Goal: Information Seeking & Learning: Learn about a topic

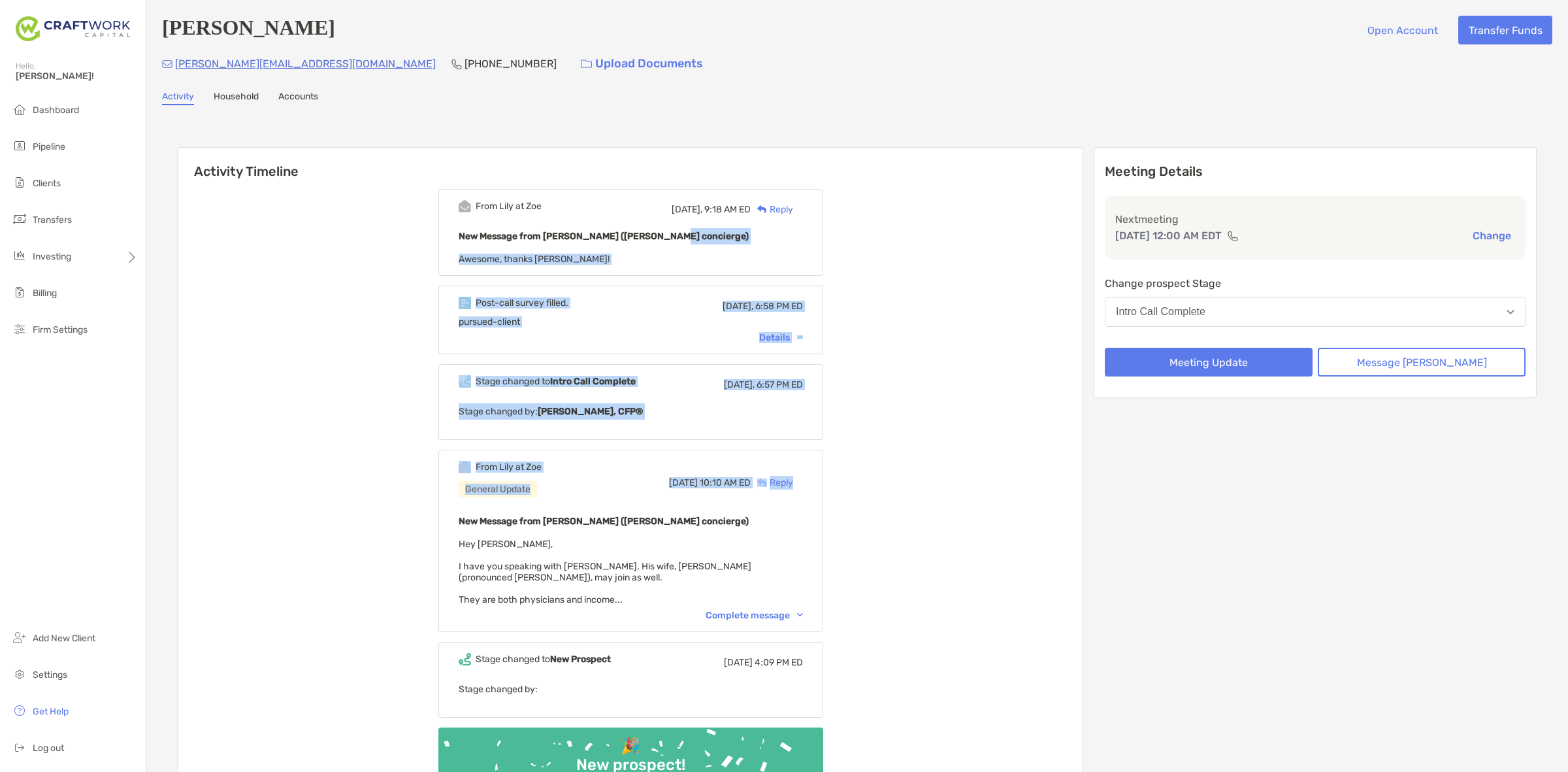
drag, startPoint x: 885, startPoint y: 242, endPoint x: 957, endPoint y: 493, distance: 261.1
click at [957, 493] on div "From [PERSON_NAME] at Zoe [DATE], 9:18 AM ED Reply New Message from [PERSON_NAM…" at bounding box center [630, 499] width 905 height 640
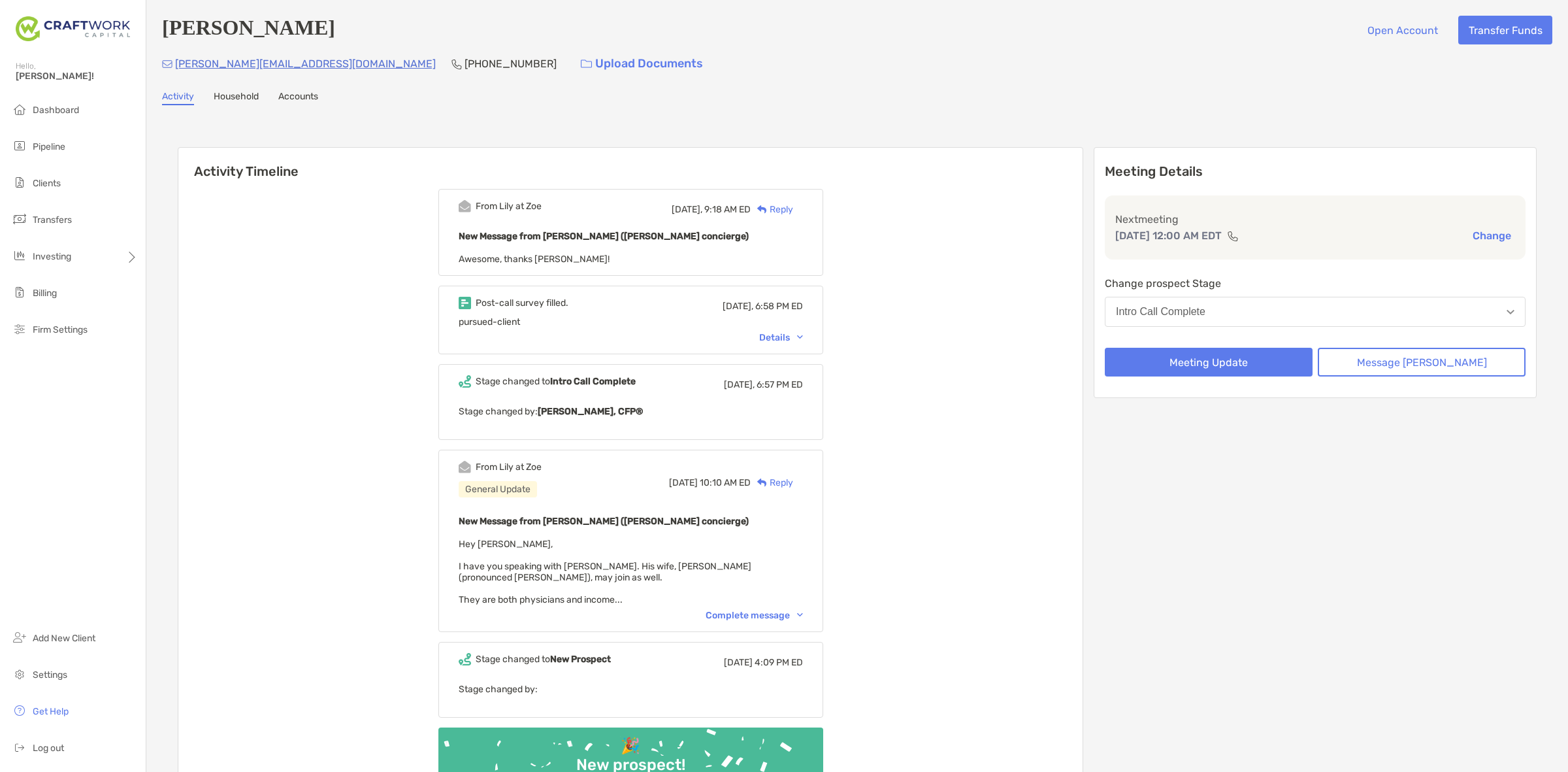
drag, startPoint x: 971, startPoint y: 540, endPoint x: 783, endPoint y: 381, distance: 246.2
click at [783, 384] on div "From [PERSON_NAME] at Zoe [DATE], 9:18 AM ED Reply New Message from [PERSON_NAM…" at bounding box center [630, 499] width 905 height 640
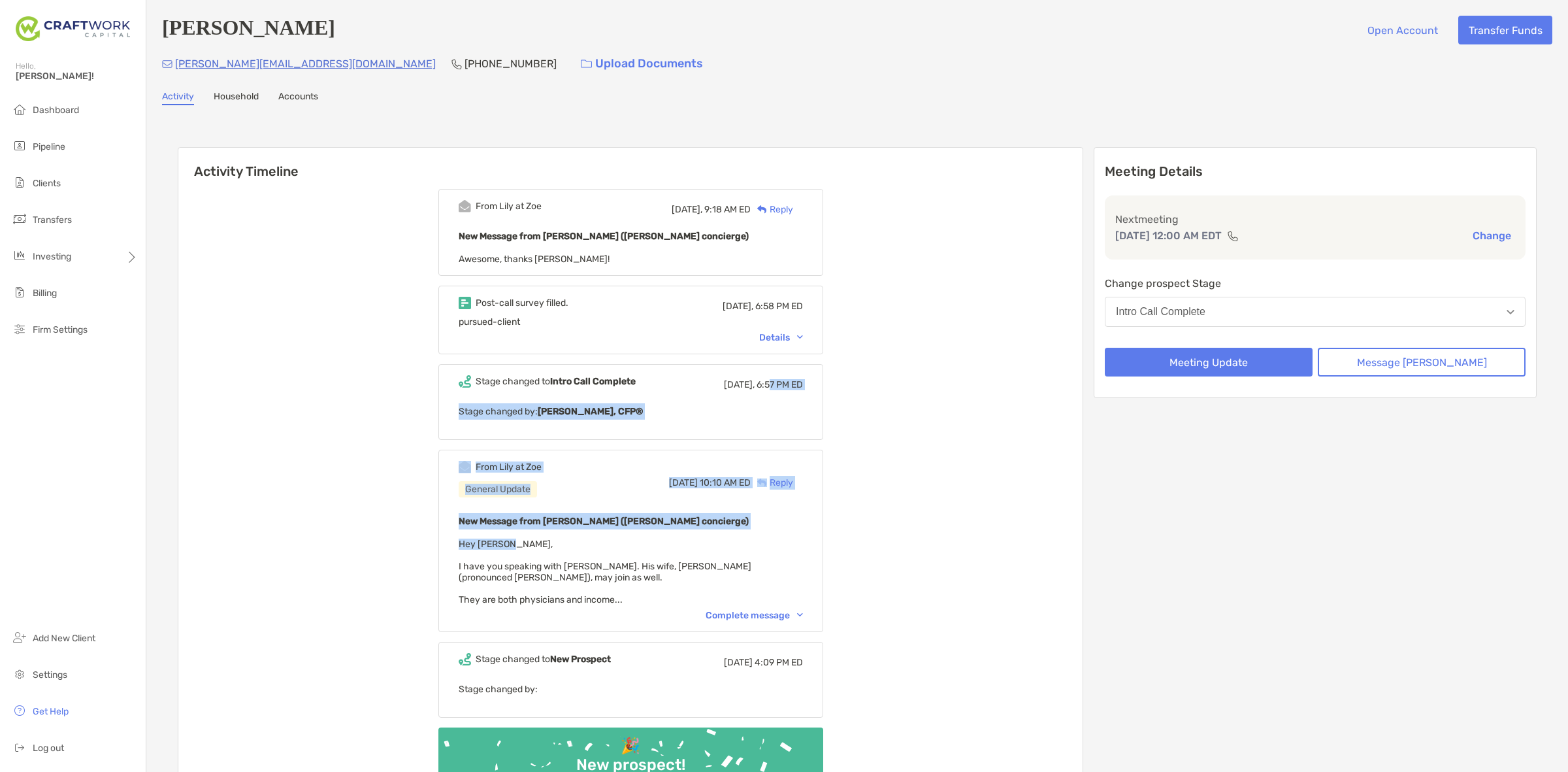
click at [889, 363] on div "From [PERSON_NAME] at Zoe [DATE], 9:18 AM ED Reply New Message from [PERSON_NAM…" at bounding box center [630, 499] width 905 height 640
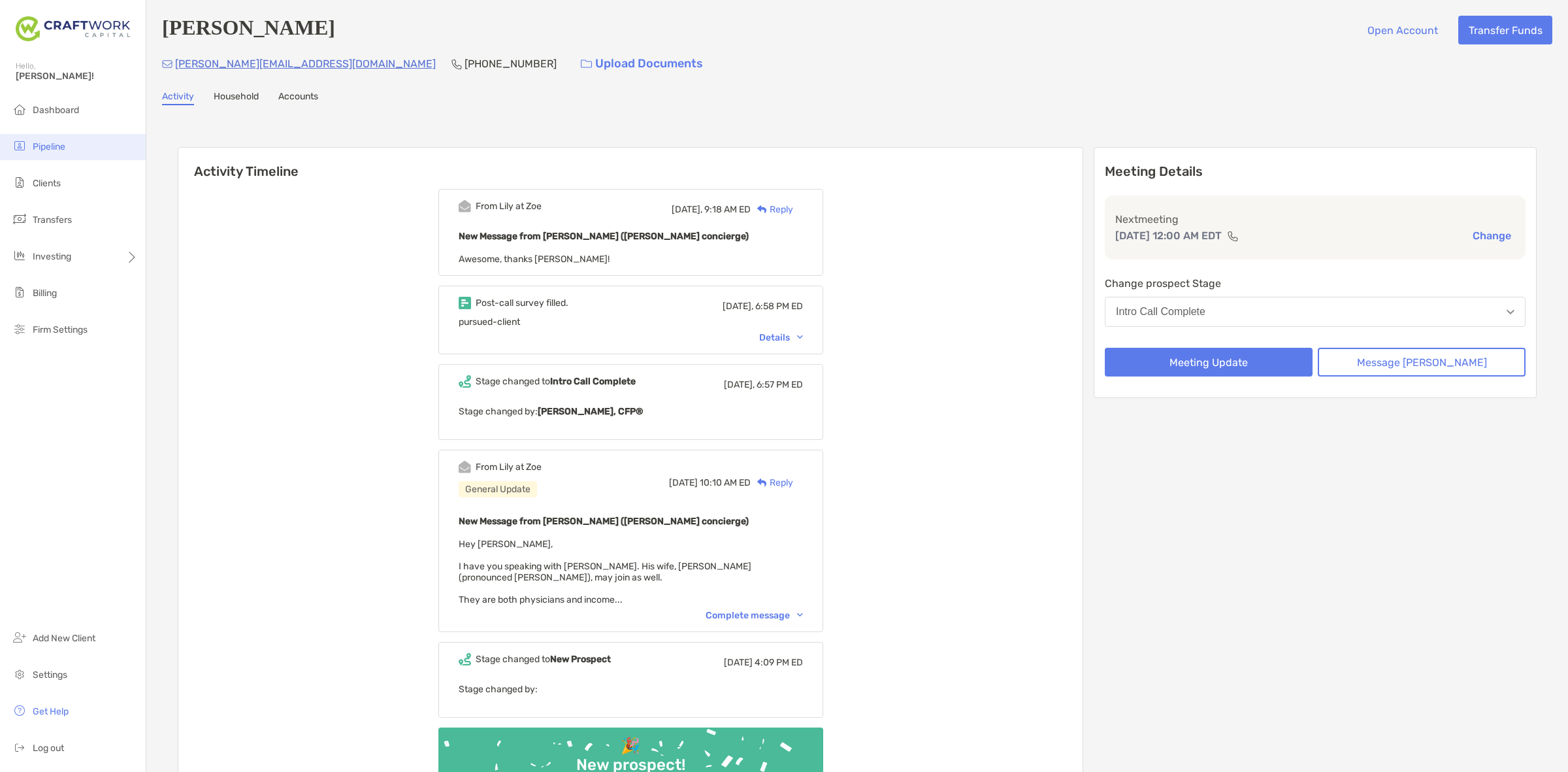
click at [76, 148] on li "Pipeline" at bounding box center [72, 146] width 146 height 26
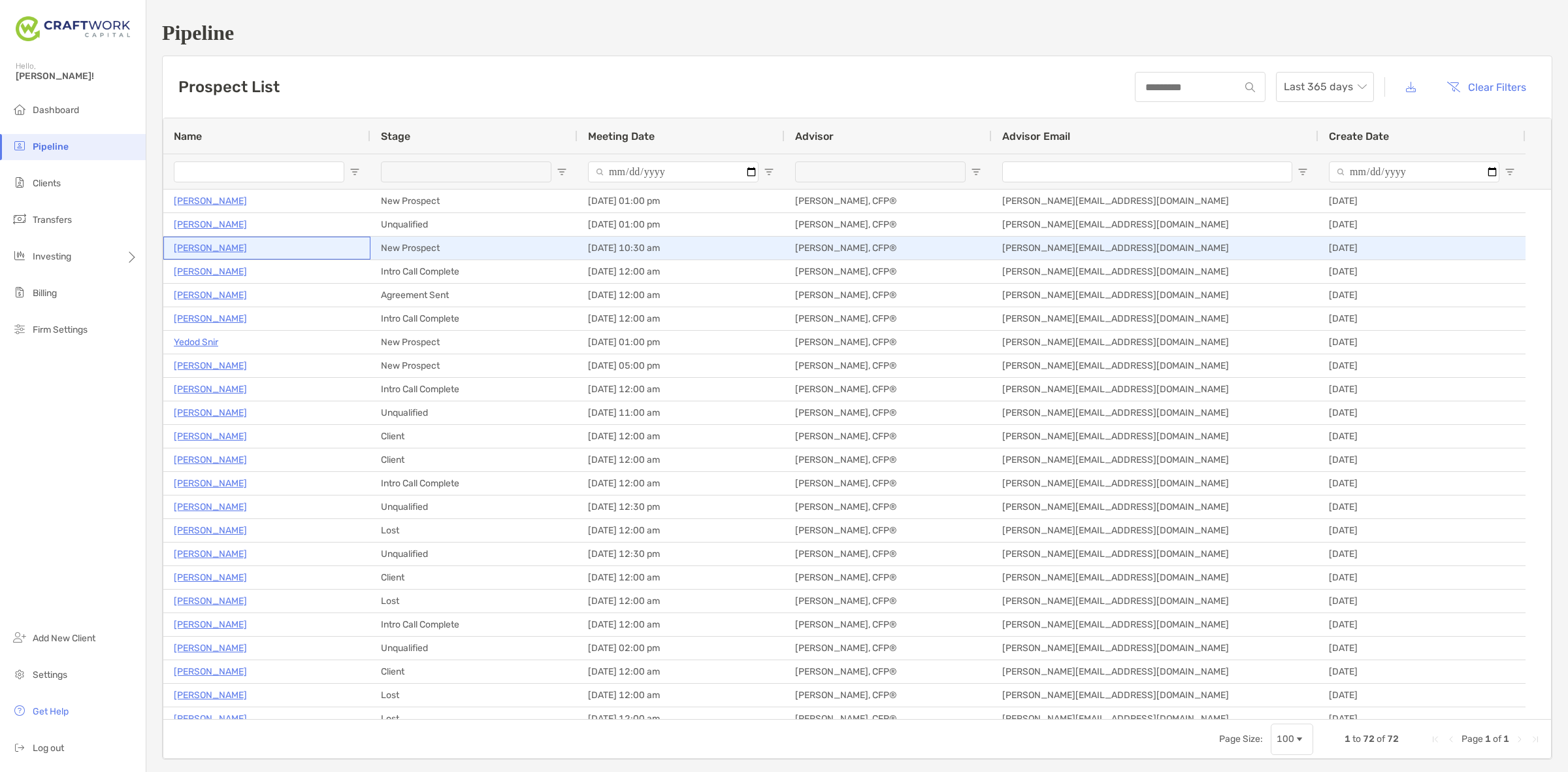
click at [213, 253] on p "[PERSON_NAME]" at bounding box center [210, 248] width 73 height 17
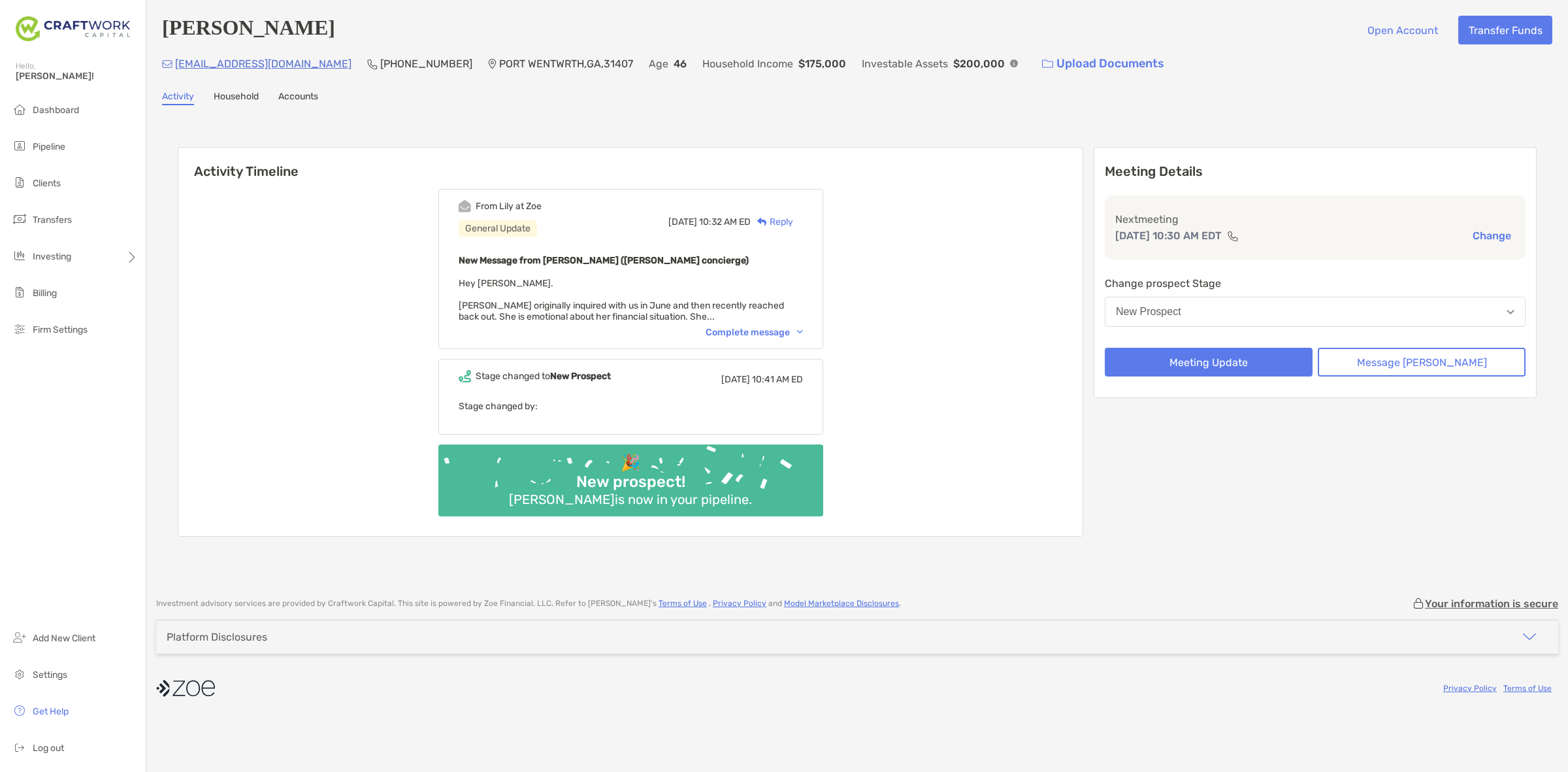
click at [763, 321] on div "From [PERSON_NAME] at [PERSON_NAME] General Update [DATE] 10:32 AM ED Reply New…" at bounding box center [631, 268] width 385 height 160
click at [766, 322] on div "From [PERSON_NAME] at [PERSON_NAME] General Update [DATE] 10:32 AM ED Reply New…" at bounding box center [631, 268] width 385 height 160
click at [750, 330] on div "Complete message" at bounding box center [754, 333] width 97 height 11
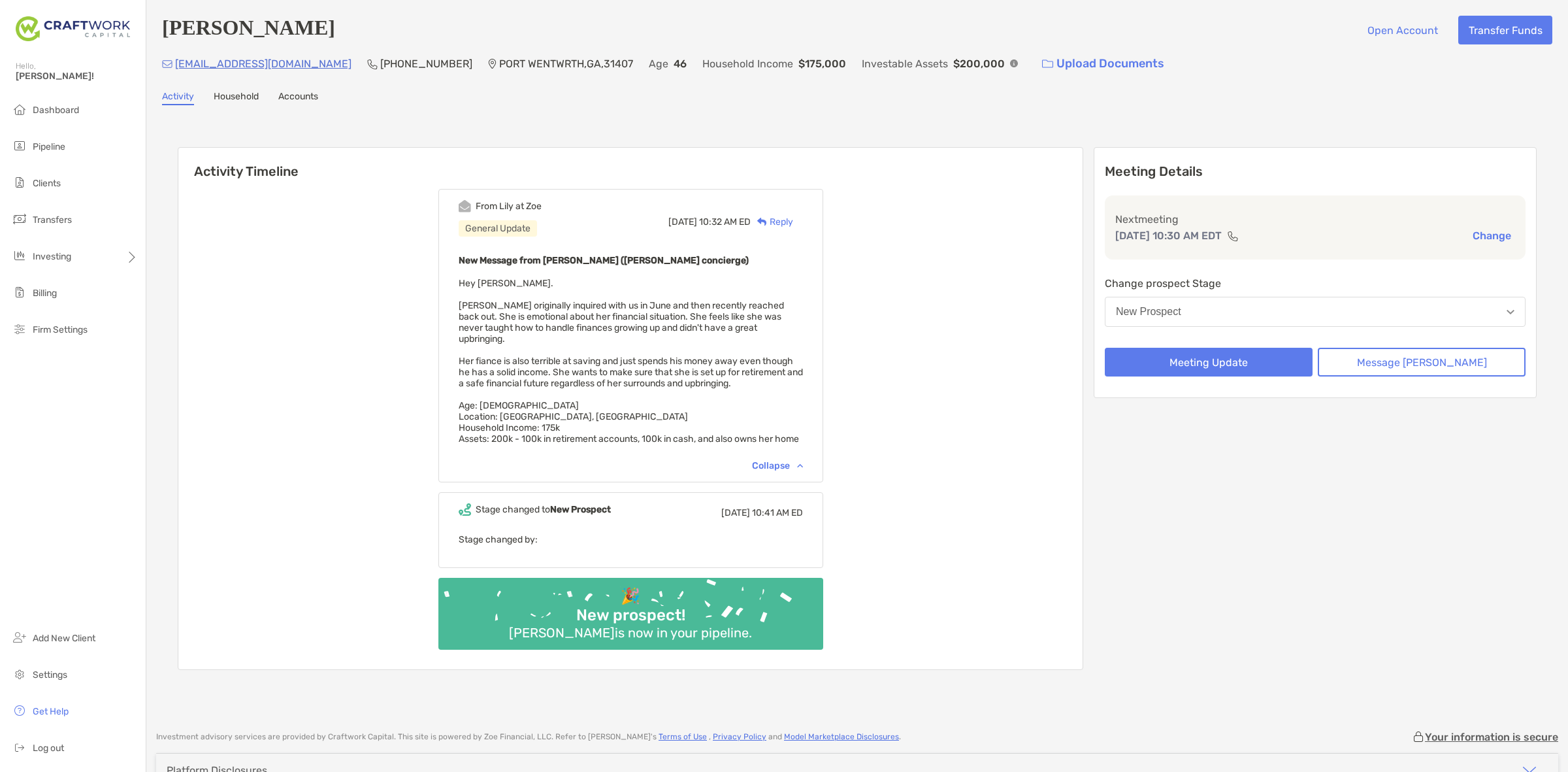
drag, startPoint x: 653, startPoint y: 432, endPoint x: 445, endPoint y: 283, distance: 255.9
click at [445, 283] on div "From [PERSON_NAME] at [PERSON_NAME] General Update [DATE] 10:32 AM ED Reply New…" at bounding box center [630, 424] width 905 height 490
copy span "Hey [PERSON_NAME]. [PERSON_NAME] originally inquired with us in June and then r…"
click at [575, 322] on span "Hey Daniel. Kristy originally inquired with us in June and then recently reache…" at bounding box center [631, 361] width 344 height 166
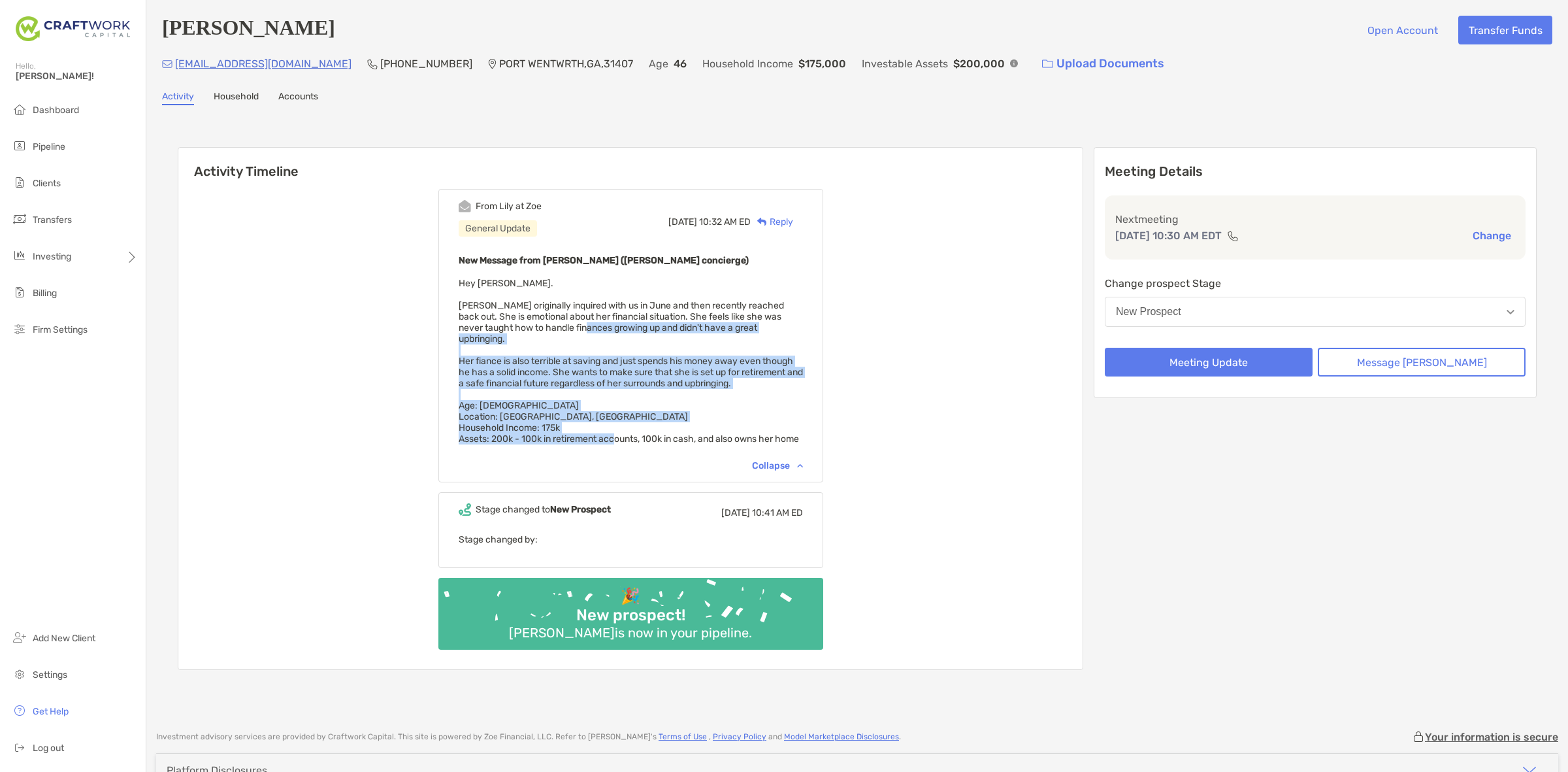
drag, startPoint x: 579, startPoint y: 324, endPoint x: 628, endPoint y: 417, distance: 105.1
click at [631, 417] on span "Hey Daniel. Kristy originally inquired with us in June and then recently reache…" at bounding box center [631, 361] width 344 height 166
click at [626, 415] on span "Hey Daniel. Kristy originally inquired with us in June and then recently reache…" at bounding box center [631, 361] width 344 height 166
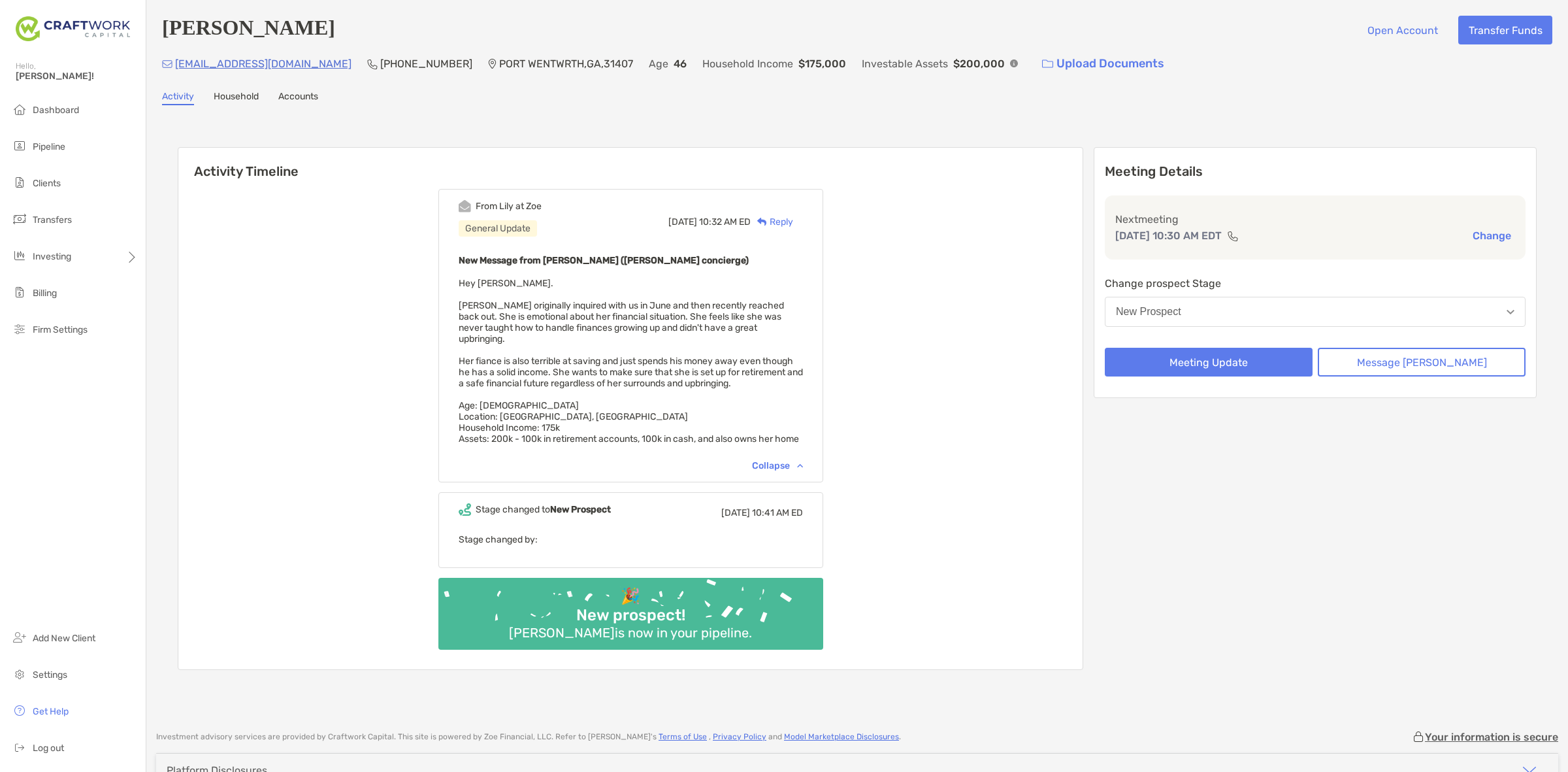
click at [629, 423] on span "Hey Daniel. Kristy originally inquired with us in June and then recently reache…" at bounding box center [631, 361] width 344 height 166
click at [576, 335] on div "New Message from Lily Kraus (Zoe concierge) Hey Daniel. Kristy originally inqui…" at bounding box center [631, 353] width 344 height 203
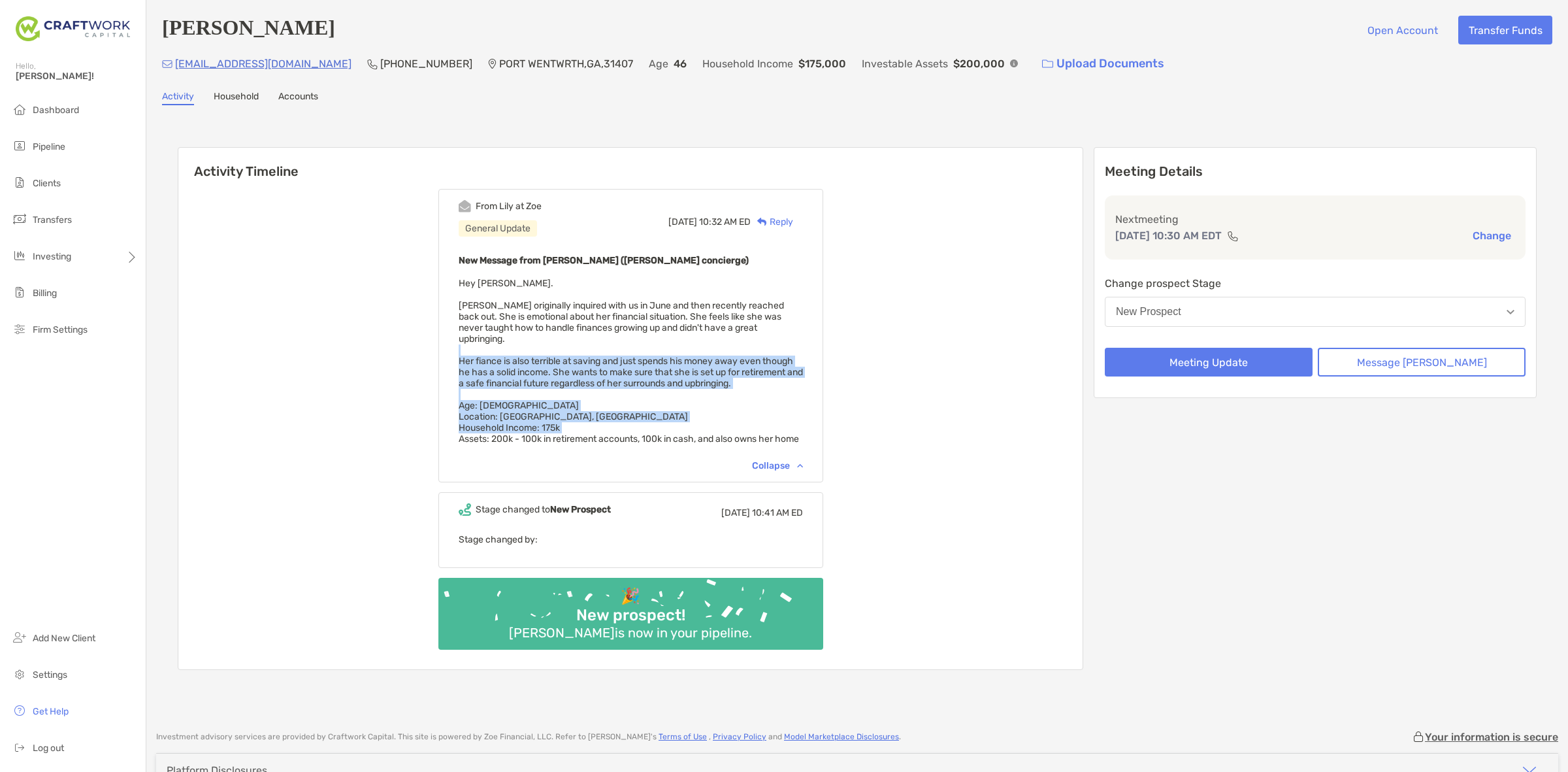
drag, startPoint x: 576, startPoint y: 335, endPoint x: 608, endPoint y: 414, distance: 85.2
click at [608, 414] on div "New Message from Lily Kraus (Zoe concierge) Hey Daniel. Kristy originally inqui…" at bounding box center [631, 353] width 344 height 203
click at [608, 414] on span "Hey Daniel. Kristy originally inquired with us in June and then recently reache…" at bounding box center [631, 361] width 344 height 166
drag, startPoint x: 608, startPoint y: 414, endPoint x: 575, endPoint y: 324, distance: 95.9
click at [575, 324] on span "Hey Daniel. Kristy originally inquired with us in June and then recently reache…" at bounding box center [631, 361] width 344 height 166
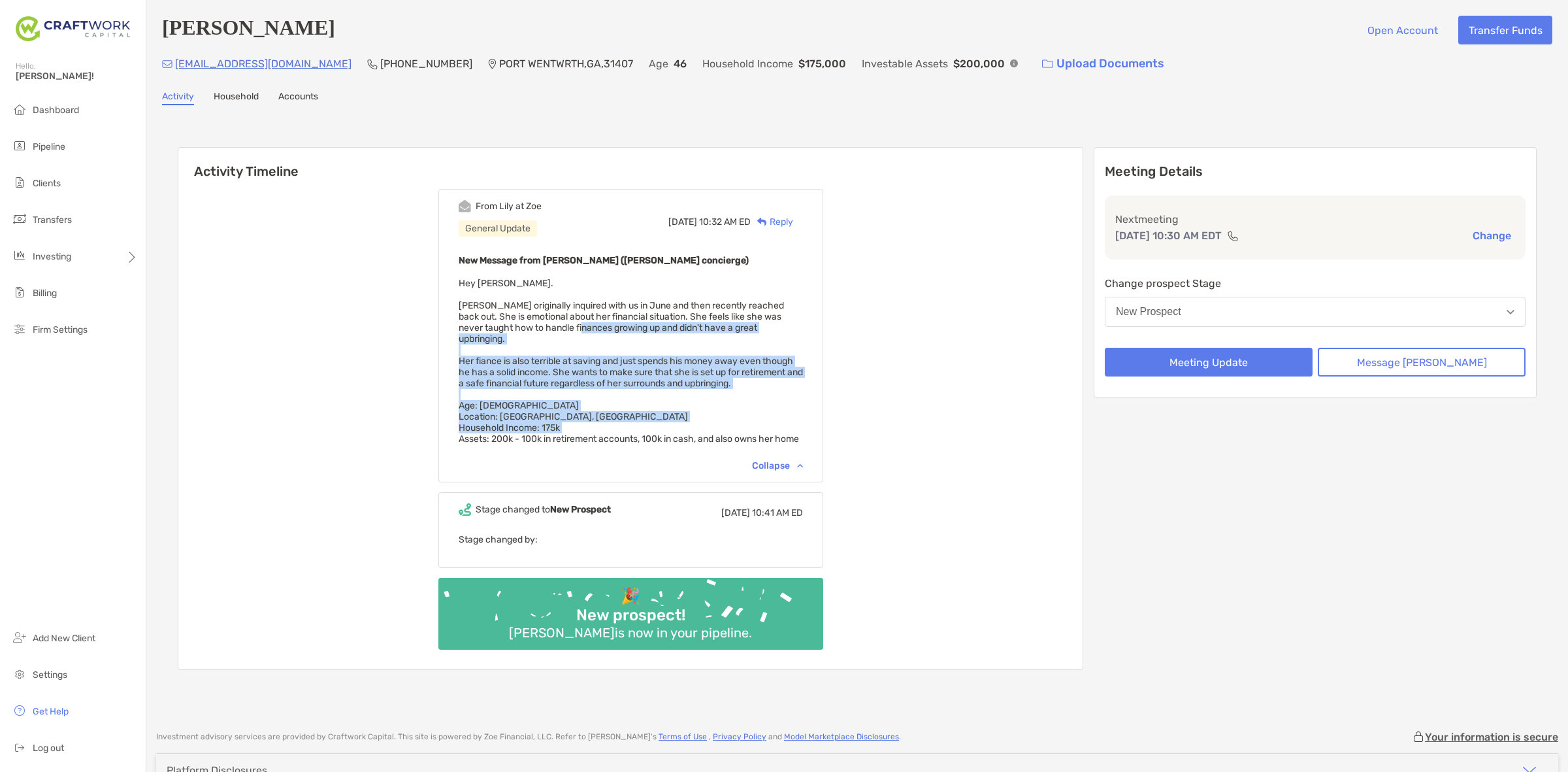
click at [575, 324] on span "Hey Daniel. Kristy originally inquired with us in June and then recently reache…" at bounding box center [631, 361] width 344 height 166
drag, startPoint x: 575, startPoint y: 324, endPoint x: 599, endPoint y: 419, distance: 98.0
click at [599, 419] on span "Hey Daniel. Kristy originally inquired with us in June and then recently reache…" at bounding box center [631, 361] width 344 height 166
drag, startPoint x: 599, startPoint y: 419, endPoint x: 569, endPoint y: 342, distance: 82.6
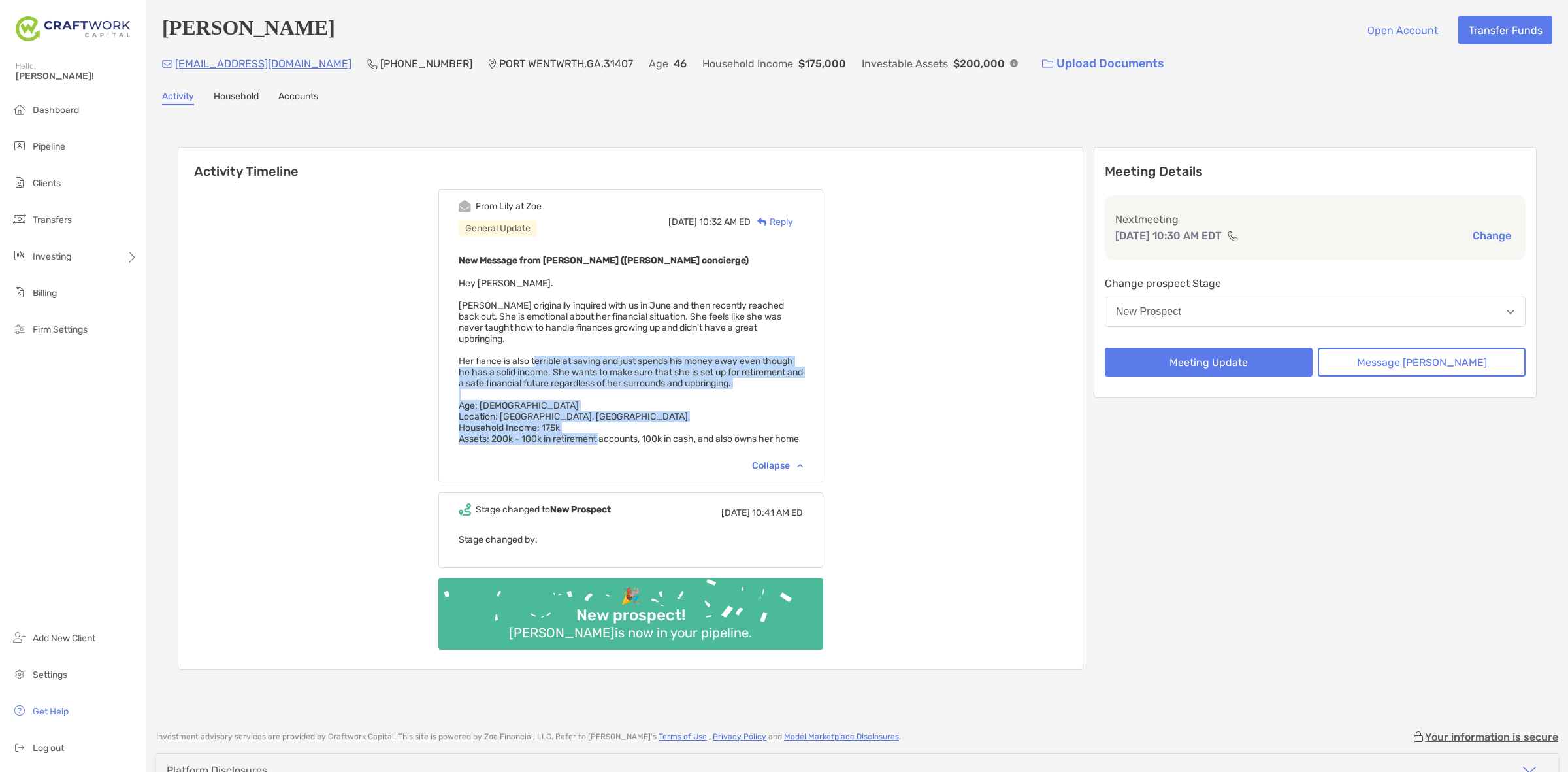
click at [569, 342] on span "Hey Daniel. Kristy originally inquired with us in June and then recently reache…" at bounding box center [631, 361] width 344 height 166
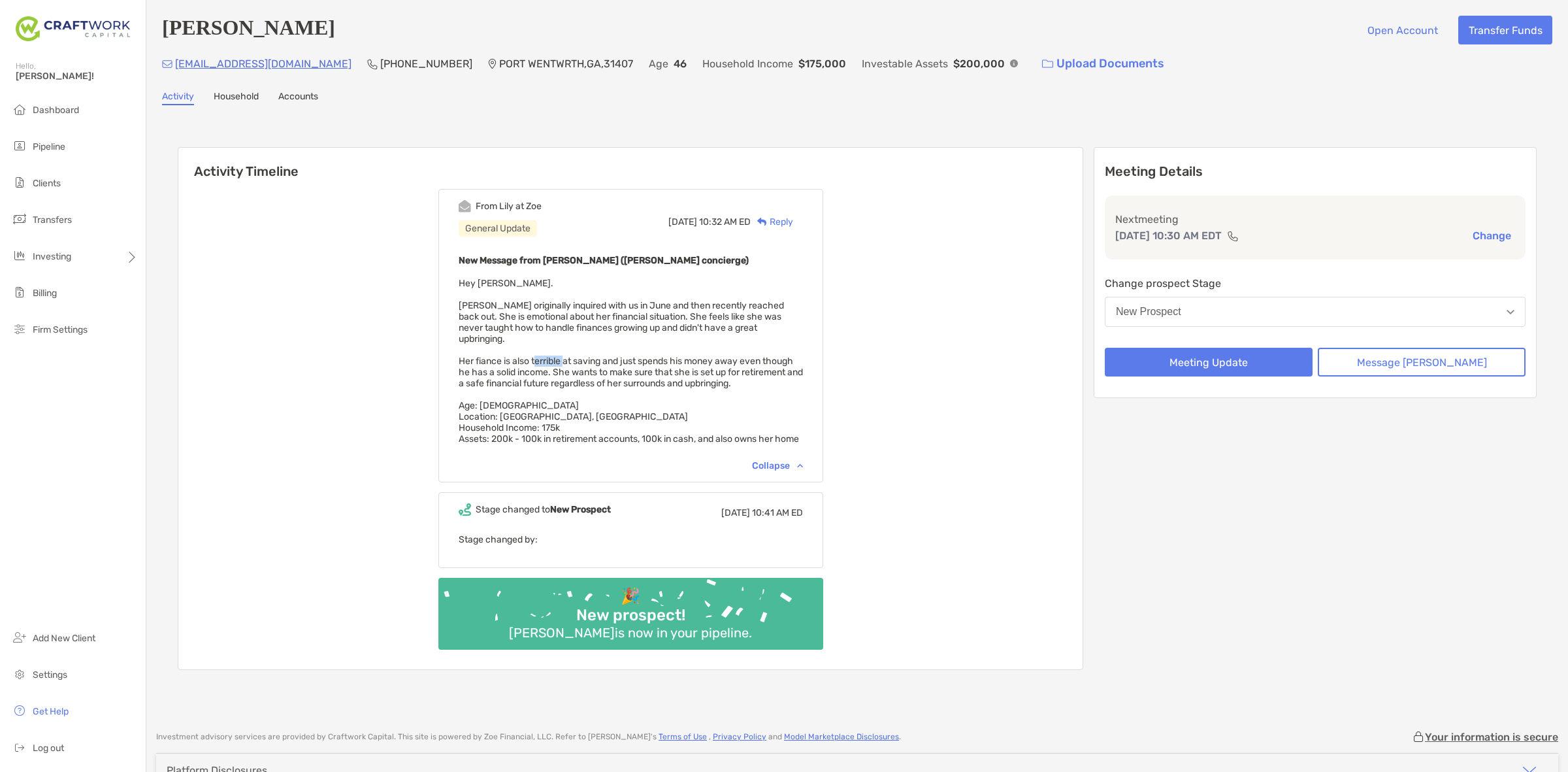
drag, startPoint x: 569, startPoint y: 342, endPoint x: 578, endPoint y: 368, distance: 27.5
click at [573, 349] on span "Hey Daniel. Kristy originally inquired with us in June and then recently reache…" at bounding box center [631, 361] width 344 height 166
click at [579, 372] on div "New Message from Lily Kraus (Zoe concierge) Hey Daniel. Kristy originally inqui…" at bounding box center [631, 353] width 344 height 203
drag, startPoint x: 579, startPoint y: 372, endPoint x: 558, endPoint y: 370, distance: 21.1
click at [558, 370] on div "New Message from Lily Kraus (Zoe concierge) Hey Daniel. Kristy originally inqui…" at bounding box center [631, 353] width 344 height 203
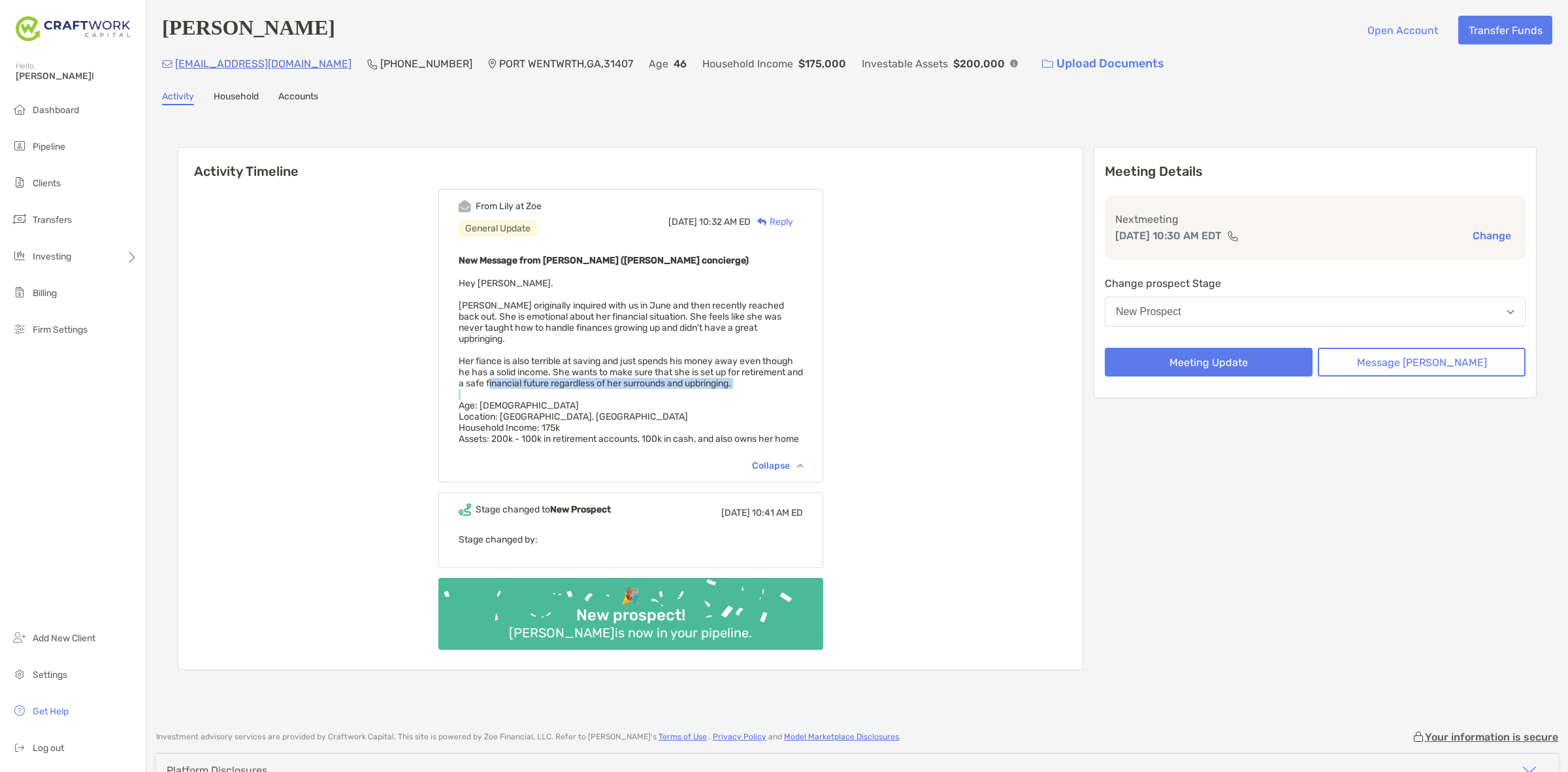
click at [558, 370] on span "Hey Daniel. Kristy originally inquired with us in June and then recently reache…" at bounding box center [631, 361] width 344 height 166
